Goal: Task Accomplishment & Management: Complete application form

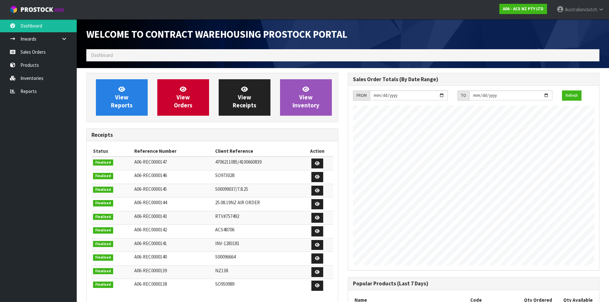
click at [17, 49] on link "Sales Orders" at bounding box center [38, 51] width 77 height 13
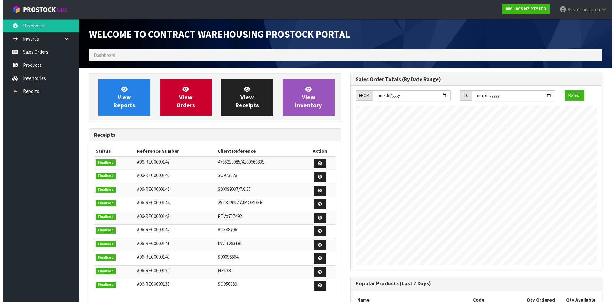
scroll to position [355, 261]
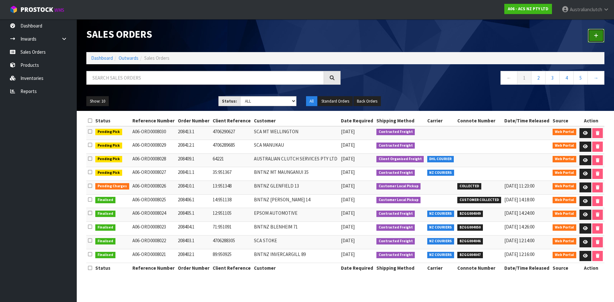
click at [597, 36] on icon at bounding box center [596, 35] width 4 height 5
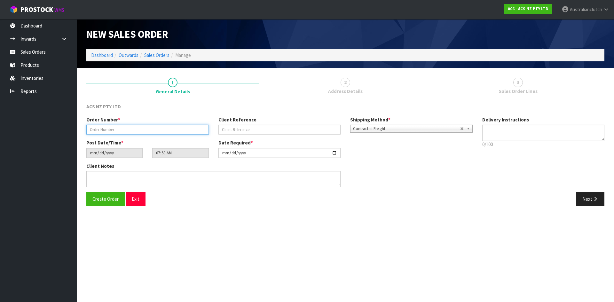
click at [164, 128] on input "text" at bounding box center [147, 130] width 122 height 10
type input "208414.1"
click at [256, 131] on input "text" at bounding box center [279, 130] width 122 height 10
type input "89:951535"
click at [517, 136] on textarea at bounding box center [543, 133] width 122 height 16
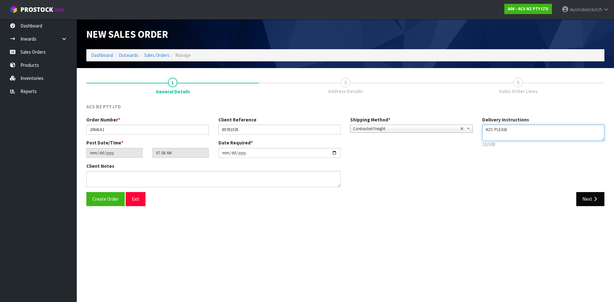
type textarea "NZC PLEASE"
click at [599, 193] on button "Next" at bounding box center [590, 199] width 28 height 14
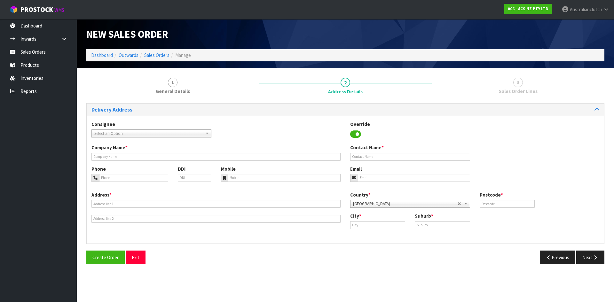
click at [165, 130] on span "Select an Option" at bounding box center [148, 134] width 108 height 8
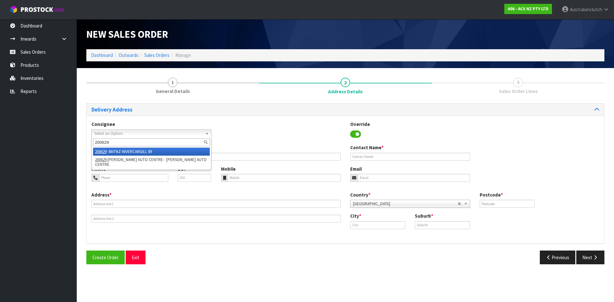
type input "200629"
click at [149, 149] on li "200629 - BNTNZ INVERCARGILL 89" at bounding box center [151, 152] width 117 height 8
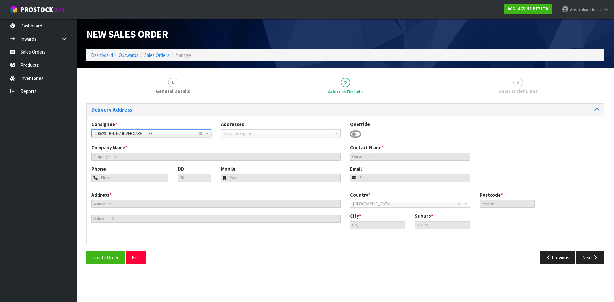
type input "BNTNZ INVERCARGILL 89"
type input "[STREET_ADDRESS][PERSON_NAME]"
type input "9810"
type input "INVERCARGILL"
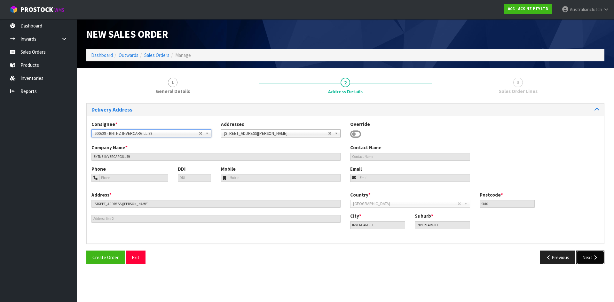
click at [588, 254] on button "Next" at bounding box center [590, 258] width 28 height 14
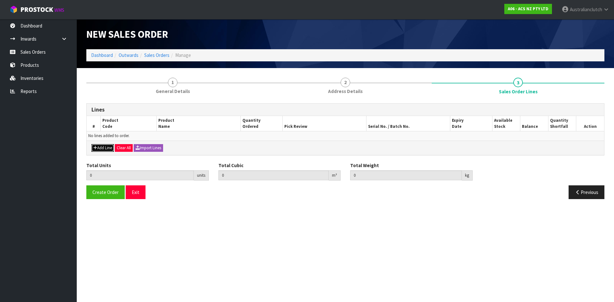
click at [100, 148] on button "Add Line" at bounding box center [102, 148] width 22 height 8
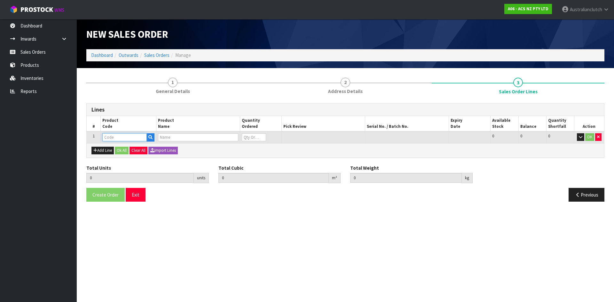
click at [129, 136] on input "text" at bounding box center [124, 137] width 44 height 8
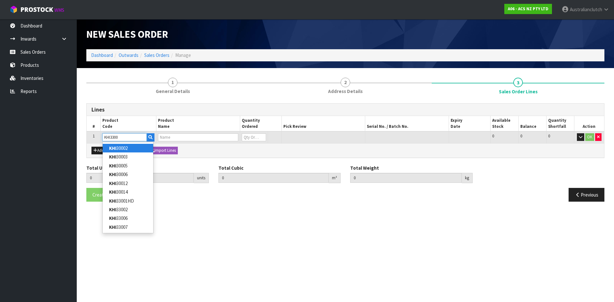
type input "KHI33006"
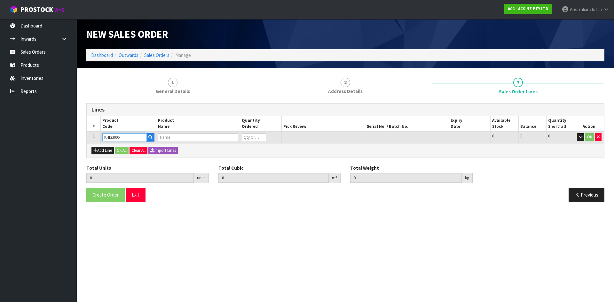
type input "0.000000"
type input "0.000"
type input "KIT COM [PERSON_NAME]"
type input "0"
type input "KHI33006"
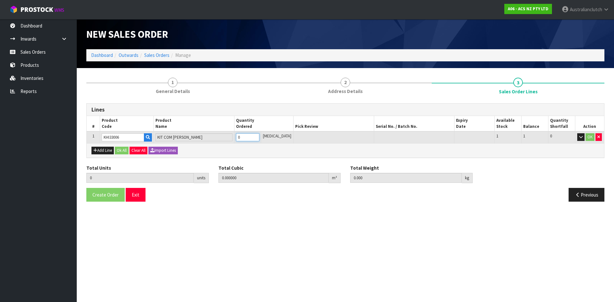
type input "1"
type input "0.0442"
type input "19.9"
type input "1"
click at [259, 136] on input "1" at bounding box center [247, 137] width 23 height 8
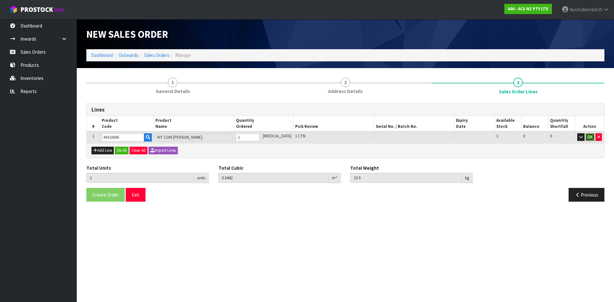
click at [588, 135] on button "OK" at bounding box center [589, 137] width 9 height 8
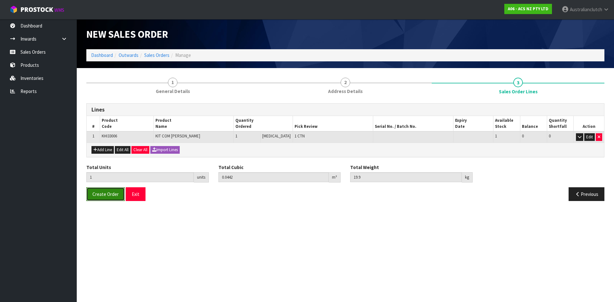
click at [103, 196] on span "Create Order" at bounding box center [105, 194] width 26 height 6
